Goal: Task Accomplishment & Management: Manage account settings

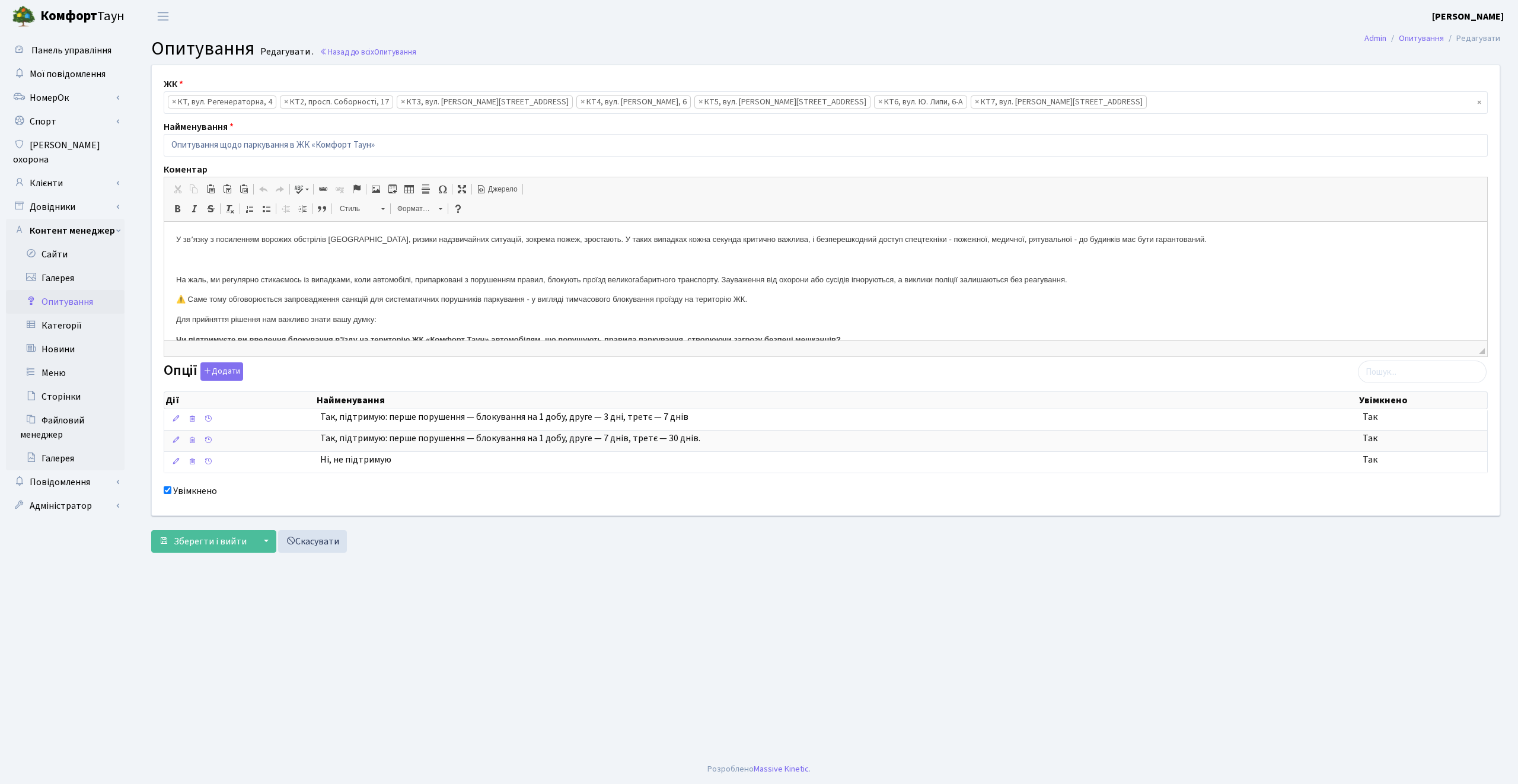
click at [928, 588] on main "Admin Опитування Редагувати Опитування Редагувати . Назад до всіх Опитування ЖК…" at bounding box center [825, 393] width 1385 height 722
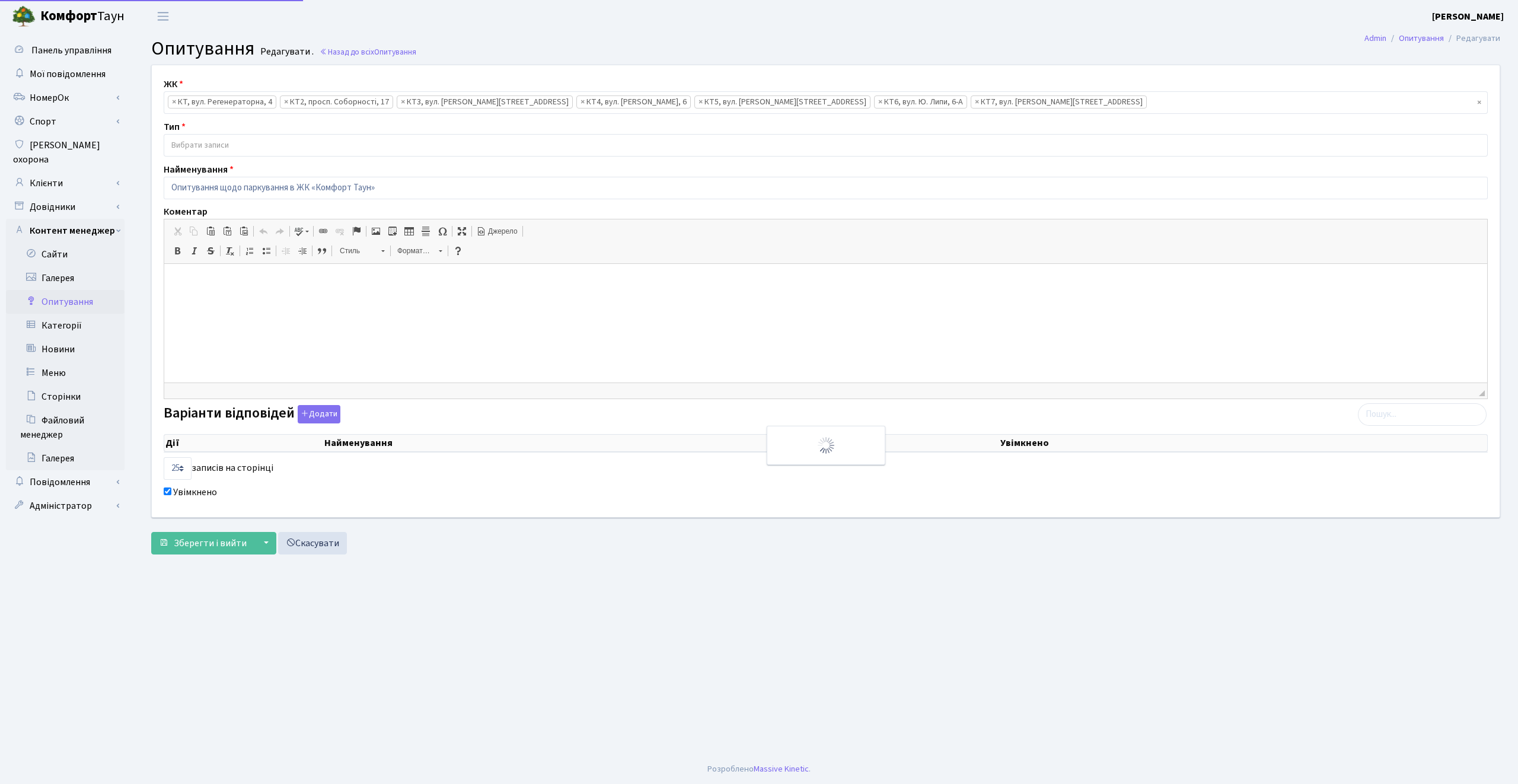
select select
select select "25"
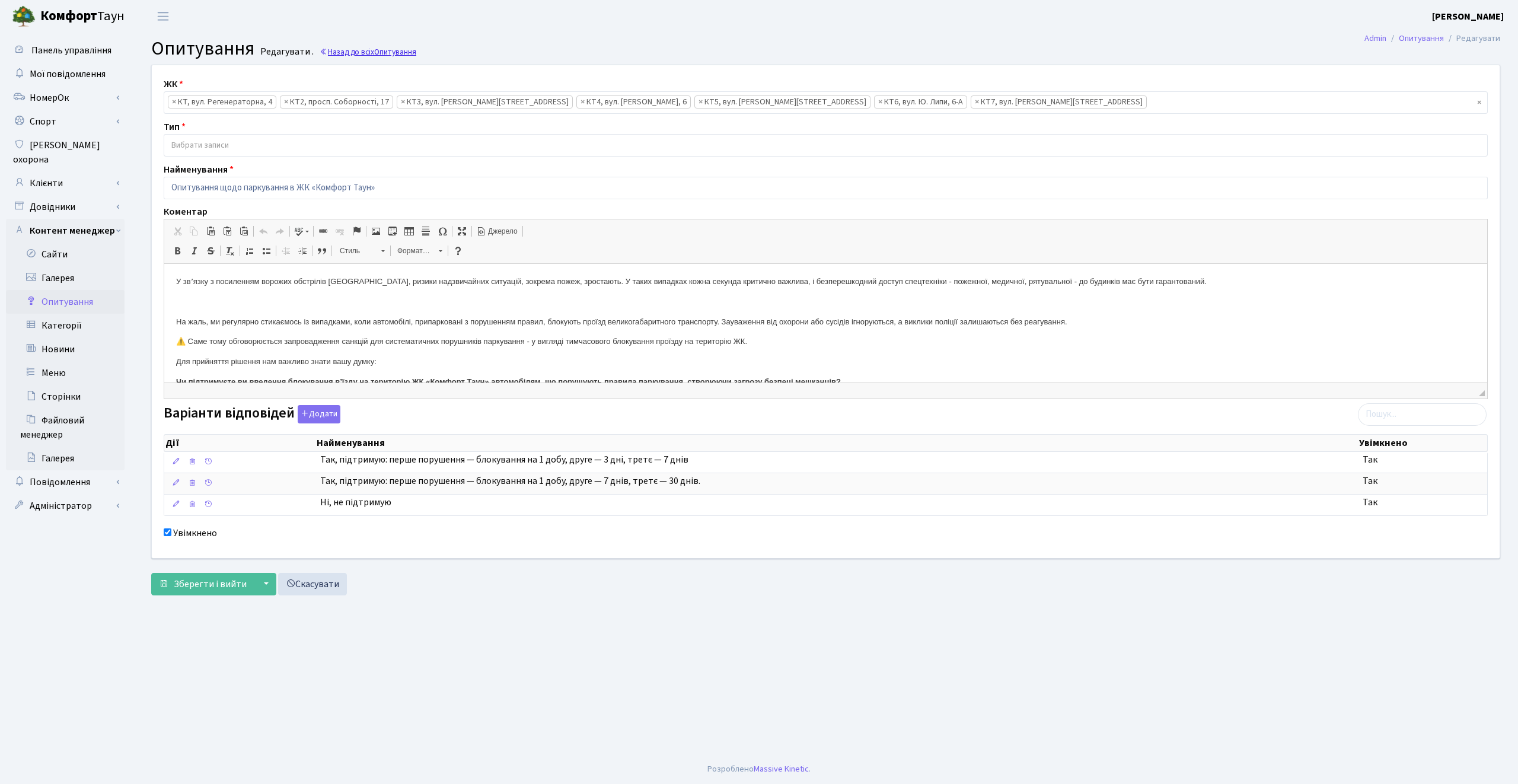
click at [398, 52] on span "Опитування" at bounding box center [395, 52] width 42 height 11
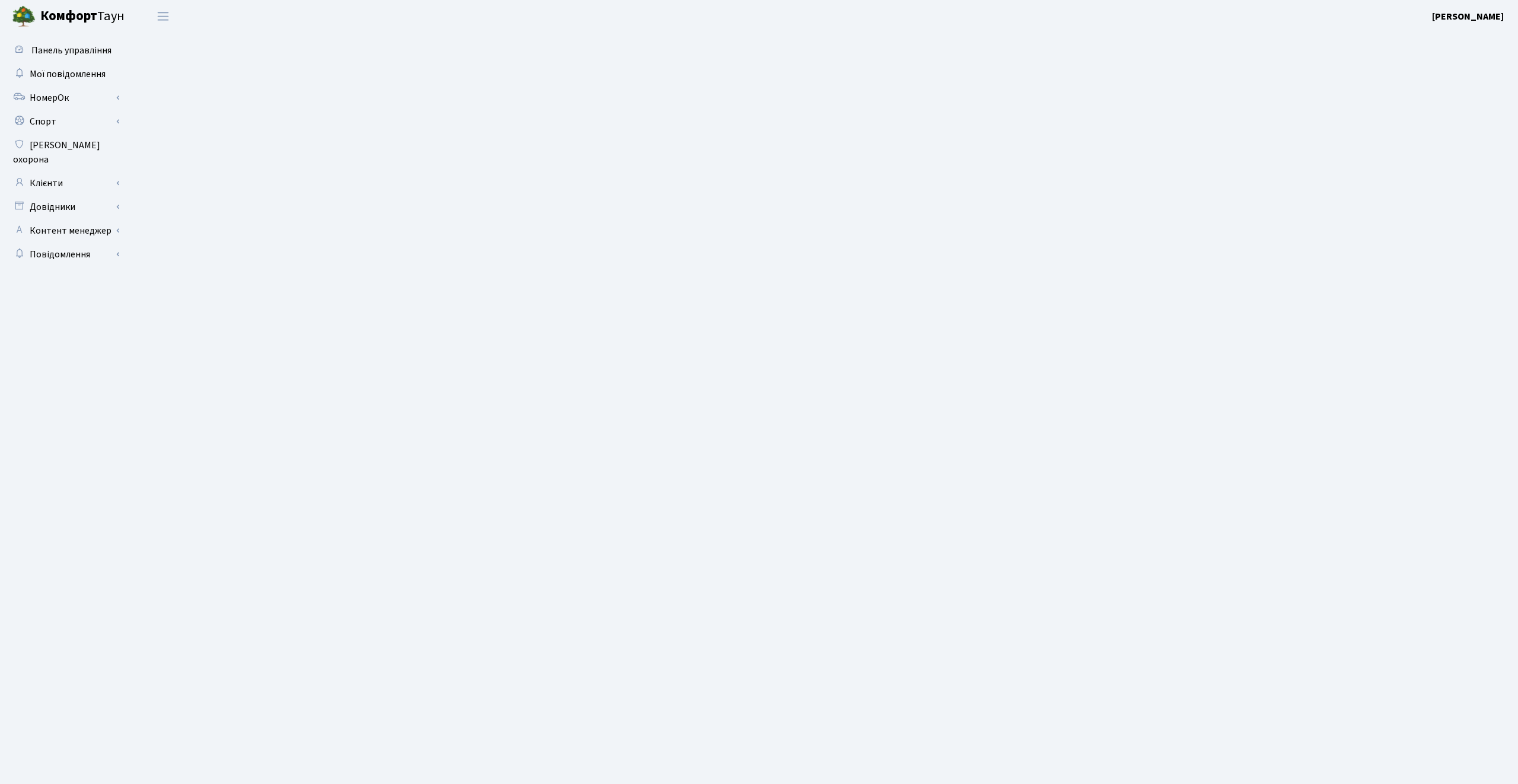
select select "25"
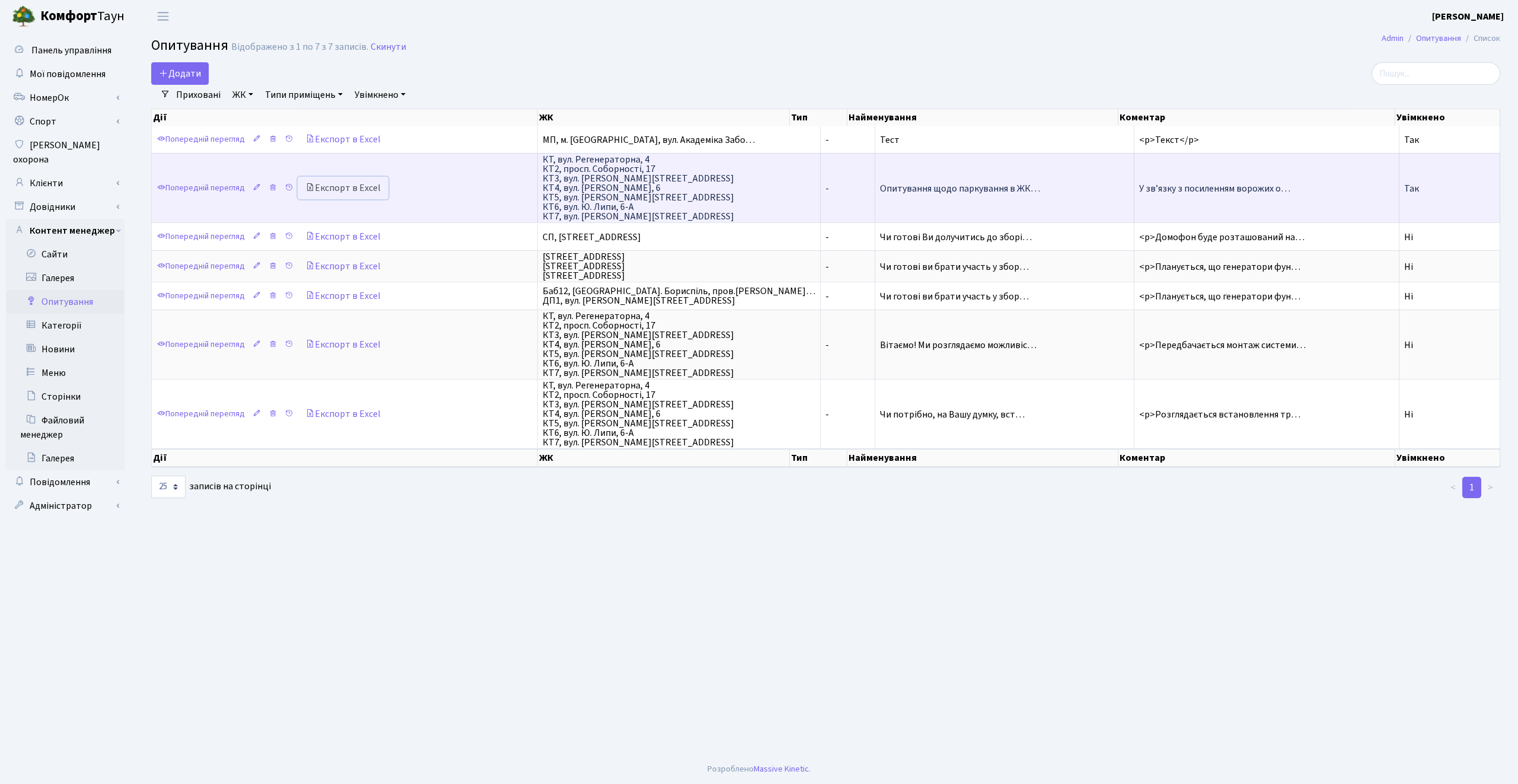
click at [344, 186] on link "Експорт в Excel" at bounding box center [343, 188] width 91 height 23
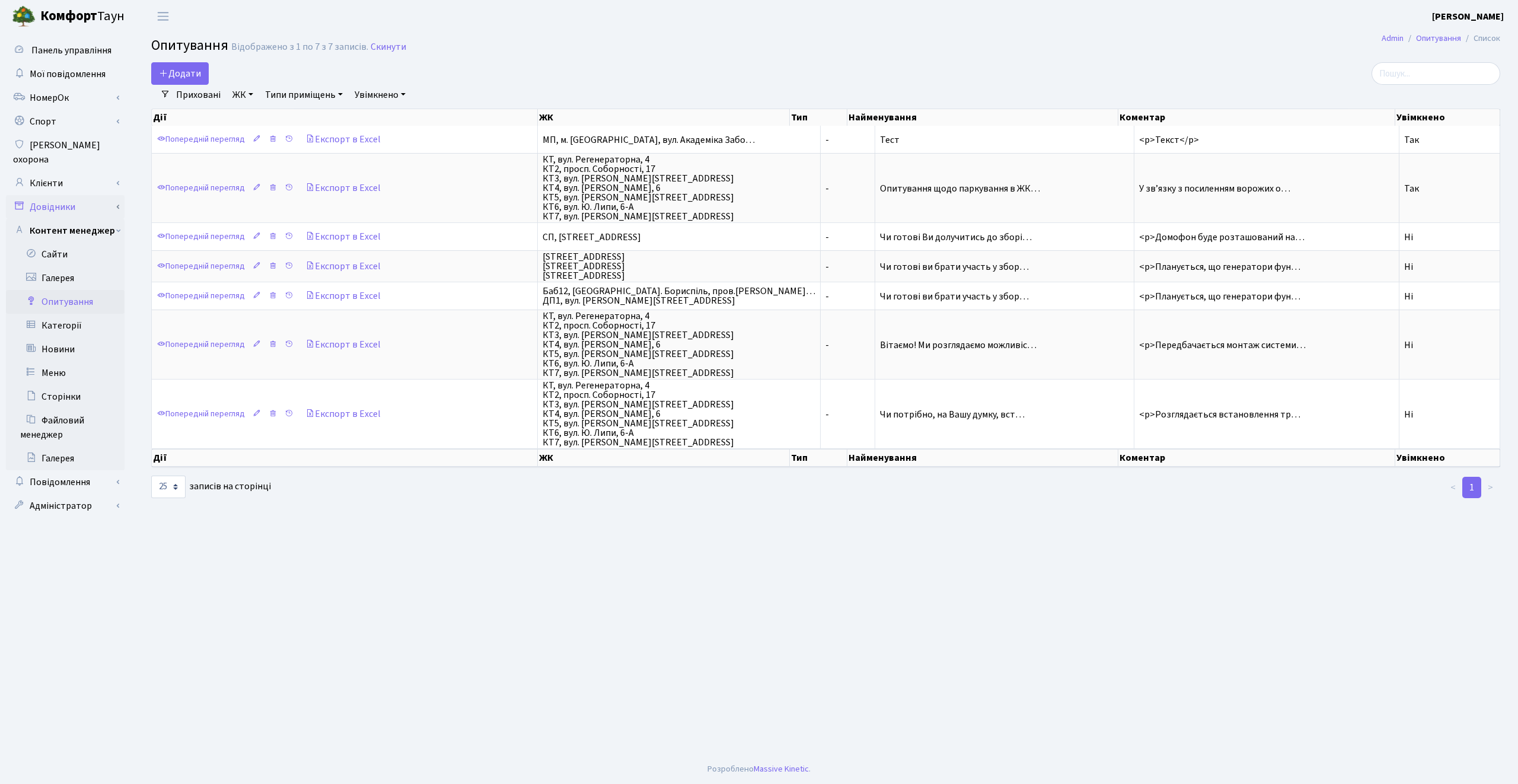
click at [96, 195] on link "Довідники" at bounding box center [65, 206] width 119 height 23
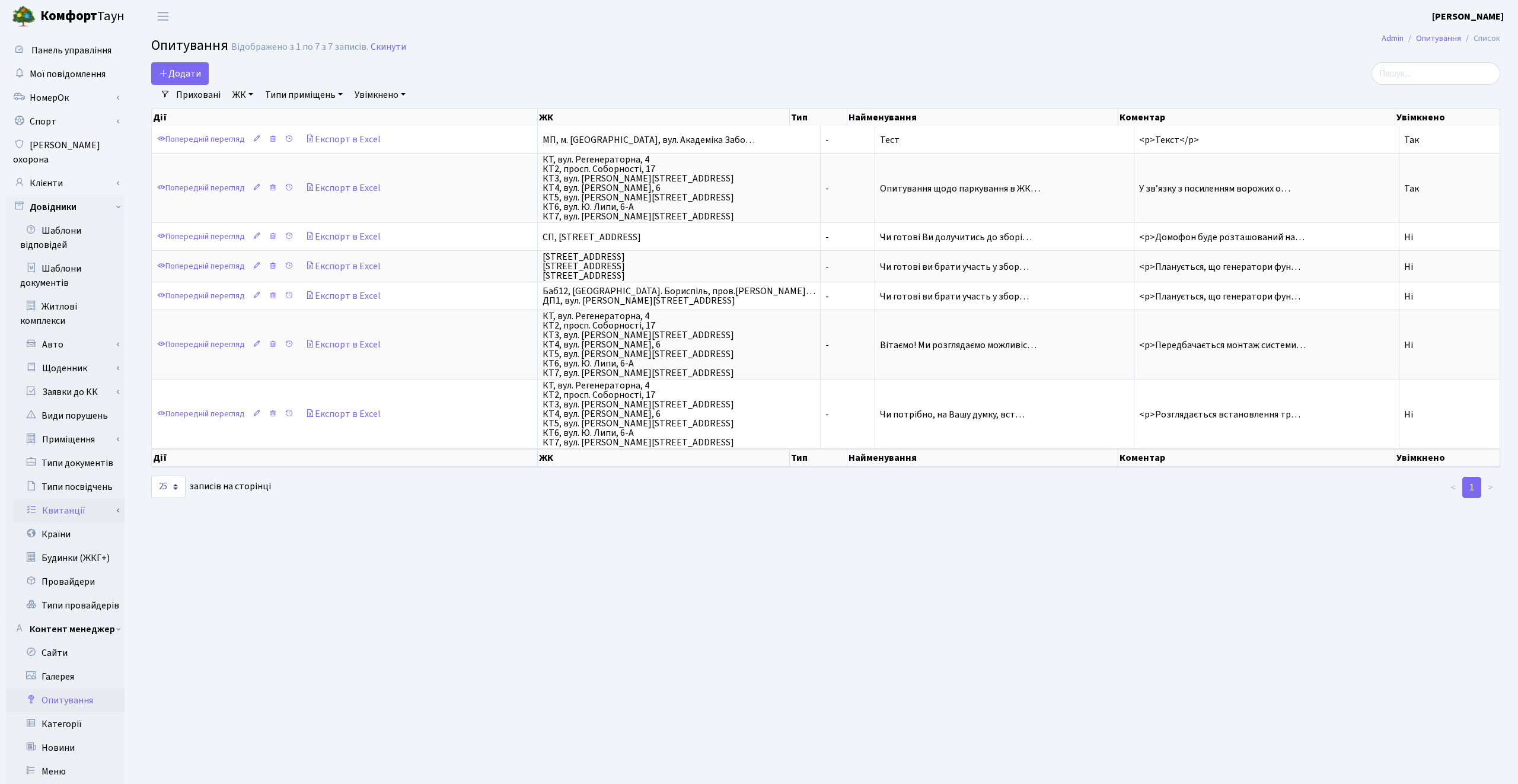
click at [68, 498] on link "Квитанції" at bounding box center [69, 510] width 111 height 23
click at [85, 523] on link "Одержувачі" at bounding box center [69, 534] width 111 height 23
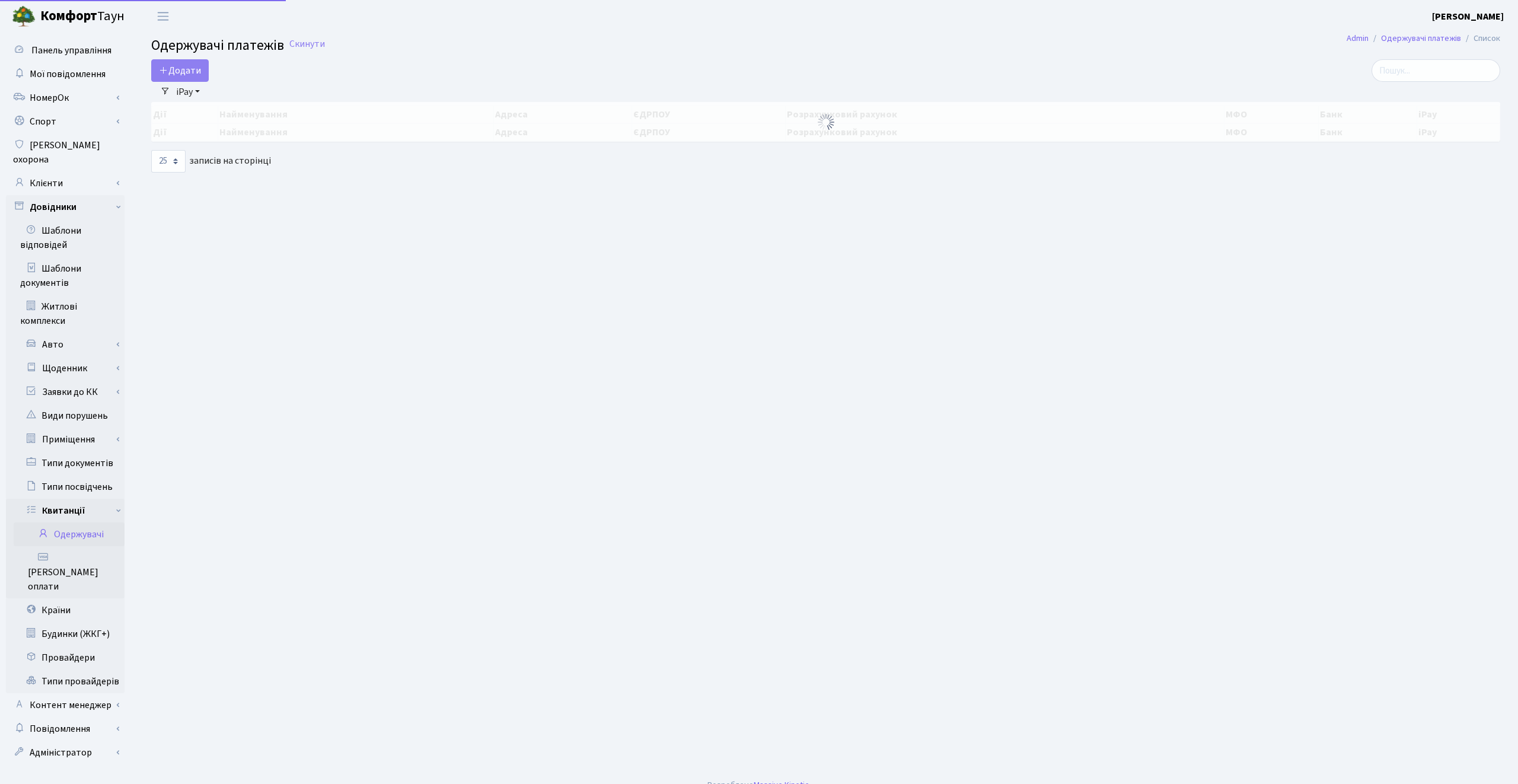
select select "25"
